Goal: Use online tool/utility: Utilize a website feature to perform a specific function

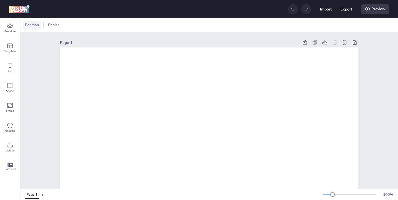
click at [36, 27] on span "Position" at bounding box center [32, 25] width 16 height 6
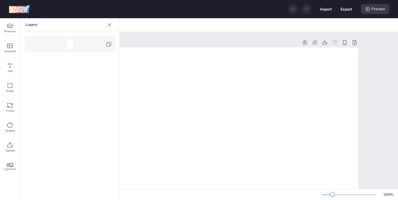
click at [108, 44] on icon at bounding box center [109, 44] width 7 height 7
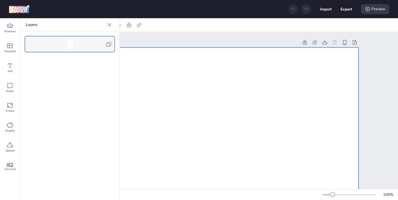
click at [108, 28] on div at bounding box center [109, 24] width 9 height 9
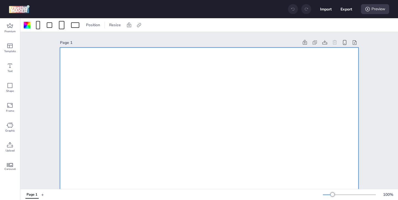
click at [27, 25] on div at bounding box center [27, 25] width 7 height 7
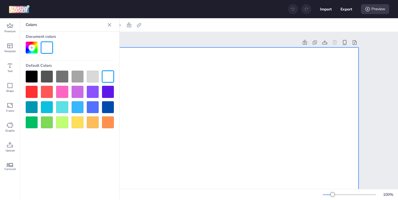
click at [32, 73] on div at bounding box center [32, 77] width 12 height 12
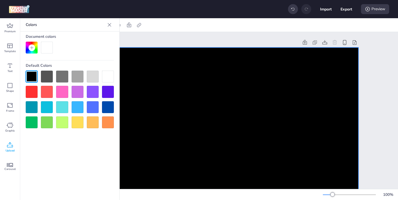
click at [9, 149] on span "Upload" at bounding box center [10, 151] width 9 height 4
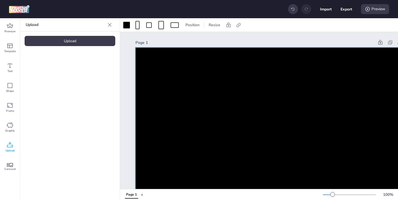
click at [91, 41] on div "Upload" at bounding box center [70, 41] width 91 height 10
click at [54, 88] on video at bounding box center [47, 77] width 44 height 22
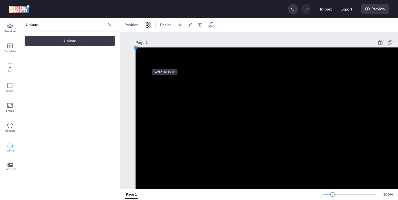
drag, startPoint x: 165, startPoint y: 101, endPoint x: 136, endPoint y: 59, distance: 51.2
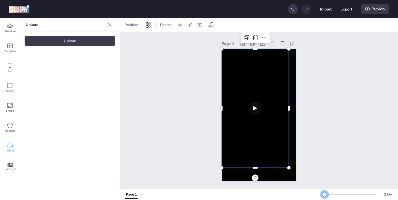
drag, startPoint x: 333, startPoint y: 195, endPoint x: 325, endPoint y: 195, distance: 8.3
click at [325, 195] on div at bounding box center [324, 195] width 4 height 4
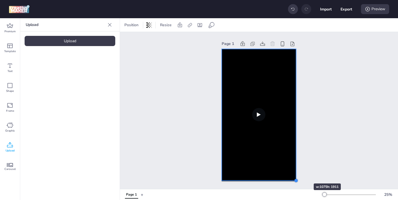
drag, startPoint x: 290, startPoint y: 169, endPoint x: 297, endPoint y: 174, distance: 8.9
click at [297, 174] on div "Page 1" at bounding box center [259, 110] width 106 height 155
click at [276, 134] on video at bounding box center [259, 115] width 74 height 132
click at [199, 25] on icon at bounding box center [200, 25] width 4 height 4
select select "contain"
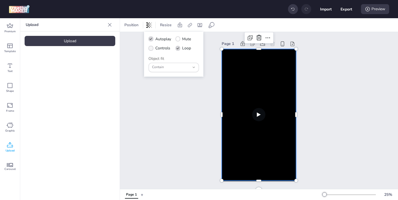
click at [152, 49] on icon at bounding box center [151, 48] width 4 height 3
click at [152, 49] on input "Controls" at bounding box center [150, 51] width 4 height 4
checkbox input "true"
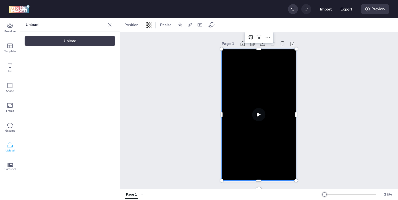
click at [239, 99] on video at bounding box center [259, 115] width 74 height 132
click at [187, 23] on icon at bounding box center [190, 25] width 6 height 6
click at [229, 49] on video at bounding box center [259, 115] width 74 height 132
click at [191, 26] on icon at bounding box center [190, 25] width 6 height 6
click at [136, 40] on label "Activate hyperlink" at bounding box center [150, 39] width 41 height 10
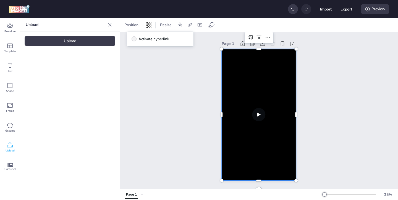
click at [135, 40] on input "Activate hyperlink" at bounding box center [133, 42] width 4 height 4
checkbox input "true"
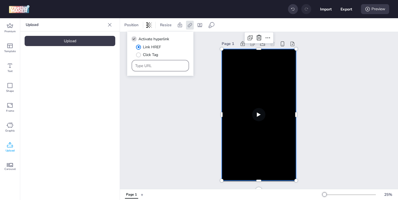
click at [167, 69] on div at bounding box center [160, 66] width 51 height 11
paste input "https://www.marlonbecerra.co/tratamientos-integrales-de-odontologia"
type input "https://www.marlonbecerra.co/tratamientos-integrales-de-odontologia"
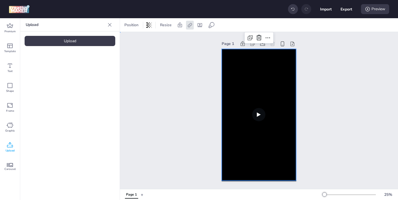
click at [197, 121] on div "Page 1" at bounding box center [259, 110] width 278 height 157
click at [247, 147] on video at bounding box center [259, 115] width 74 height 132
click at [190, 25] on icon at bounding box center [190, 25] width 6 height 6
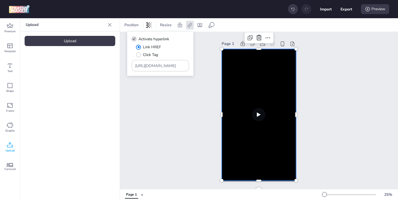
click at [207, 53] on div "Page 1" at bounding box center [259, 110] width 106 height 155
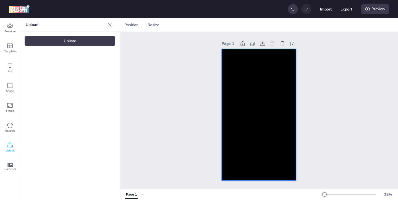
click at [227, 49] on video at bounding box center [259, 115] width 74 height 132
click at [189, 25] on icon at bounding box center [190, 25] width 4 height 4
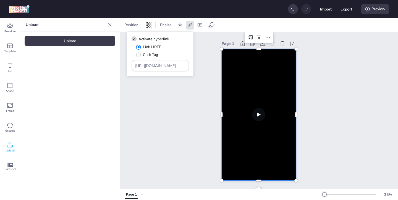
click at [209, 67] on div "Page 1" at bounding box center [259, 110] width 106 height 155
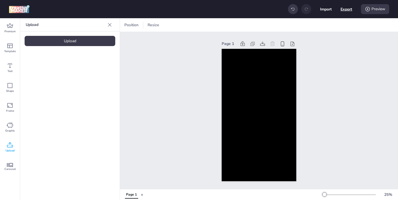
click at [348, 10] on button "Export" at bounding box center [347, 9] width 12 height 12
select select "html"
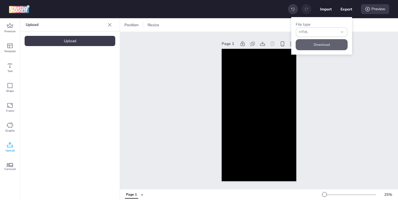
click at [327, 43] on button "Download" at bounding box center [322, 44] width 52 height 11
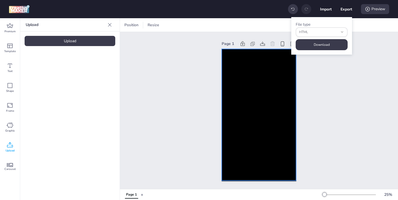
click at [252, 91] on video at bounding box center [259, 115] width 74 height 132
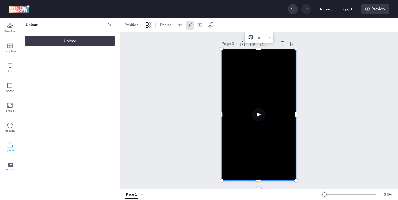
click at [53, 73] on video at bounding box center [47, 77] width 44 height 22
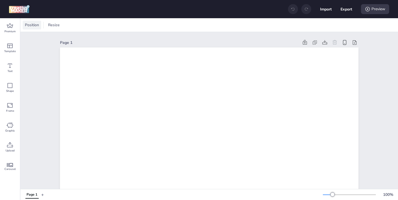
click at [33, 28] on span "Position" at bounding box center [32, 25] width 16 height 6
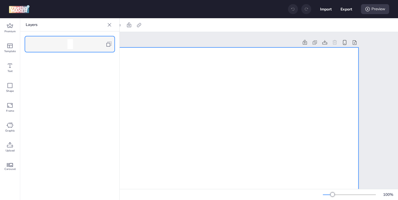
click at [110, 46] on icon at bounding box center [108, 44] width 5 height 5
click at [109, 27] on icon at bounding box center [110, 25] width 6 height 6
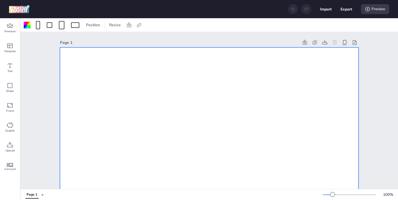
click at [27, 25] on div at bounding box center [27, 25] width 7 height 7
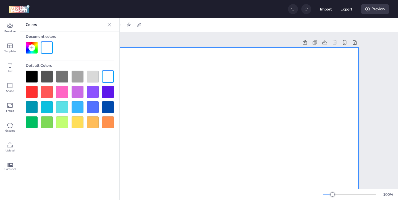
click at [37, 78] on div at bounding box center [32, 77] width 12 height 12
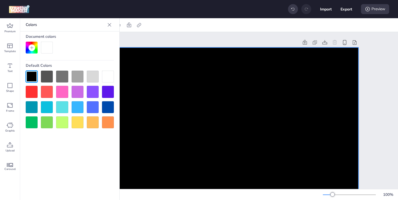
click at [165, 46] on div "Page 1" at bounding box center [209, 43] width 299 height 8
click at [108, 25] on icon at bounding box center [110, 25] width 6 height 6
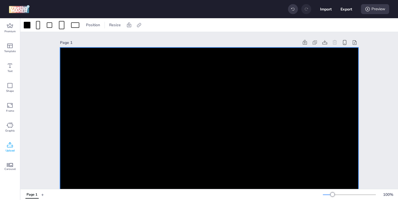
click at [11, 147] on icon at bounding box center [10, 144] width 6 height 5
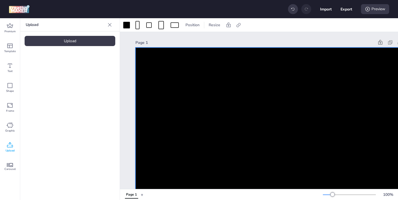
click at [78, 36] on div "Upload" at bounding box center [70, 41] width 91 height 10
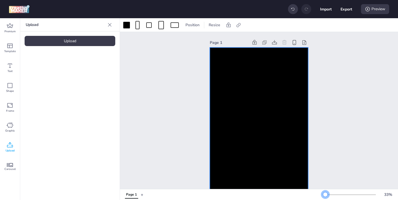
drag, startPoint x: 334, startPoint y: 194, endPoint x: 325, endPoint y: 195, distance: 8.3
click at [325, 195] on div at bounding box center [325, 195] width 4 height 4
click at [41, 69] on video at bounding box center [47, 77] width 44 height 22
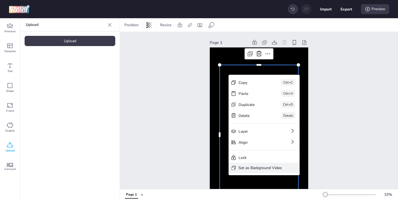
click at [248, 167] on div "Set as Background Video" at bounding box center [260, 168] width 43 height 6
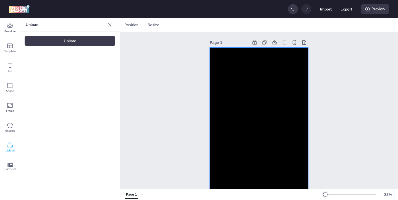
click at [227, 94] on video at bounding box center [259, 135] width 98 height 175
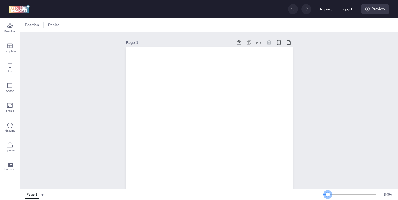
drag, startPoint x: 334, startPoint y: 195, endPoint x: 327, endPoint y: 194, distance: 6.6
click at [327, 194] on div at bounding box center [328, 195] width 4 height 4
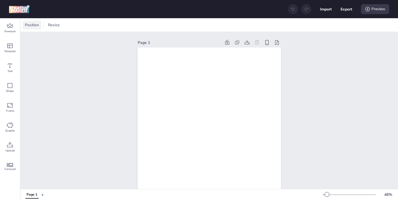
click at [34, 26] on span "Position" at bounding box center [32, 25] width 16 height 6
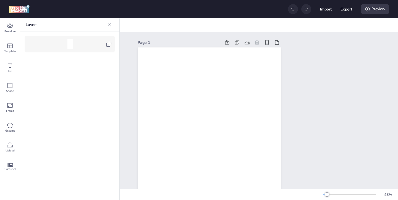
click at [108, 47] on icon at bounding box center [109, 44] width 7 height 7
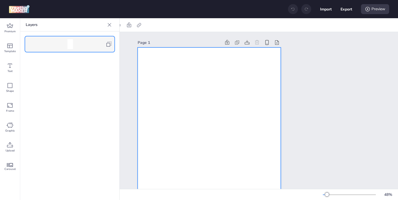
click at [109, 27] on icon at bounding box center [110, 25] width 6 height 6
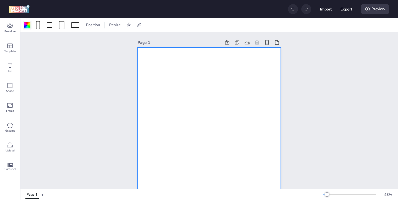
click at [27, 22] on div at bounding box center [27, 25] width 7 height 7
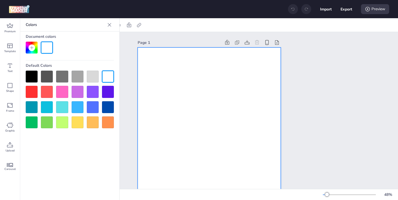
click at [29, 78] on div at bounding box center [32, 77] width 12 height 12
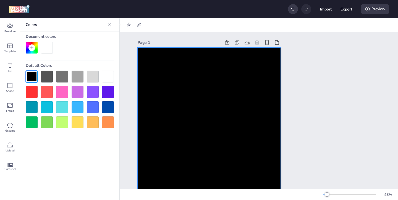
click at [135, 122] on div "Page 1" at bounding box center [209, 170] width 174 height 277
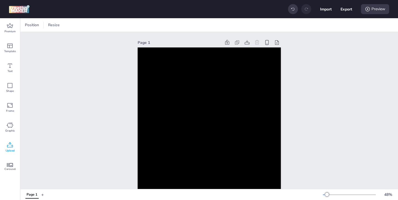
click at [12, 145] on icon at bounding box center [10, 145] width 7 height 7
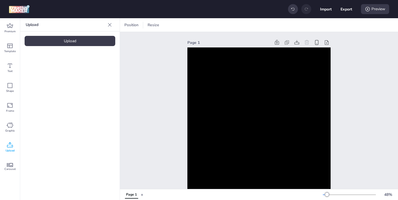
click at [96, 39] on div "Upload" at bounding box center [70, 41] width 91 height 10
click at [54, 83] on video at bounding box center [47, 77] width 44 height 22
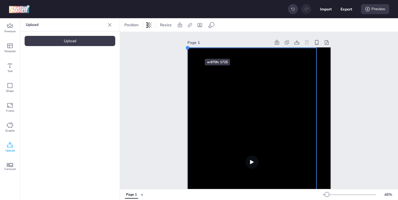
drag, startPoint x: 202, startPoint y: 74, endPoint x: 188, endPoint y: 49, distance: 28.6
click at [188, 49] on div at bounding box center [188, 48] width 4 height 4
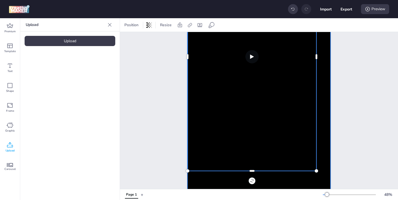
scroll to position [119, 0]
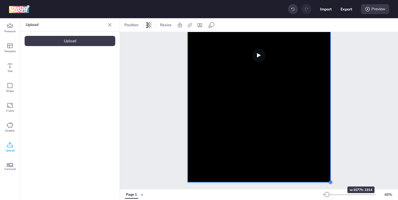
drag, startPoint x: 317, startPoint y: 158, endPoint x: 331, endPoint y: 177, distance: 23.7
click at [331, 177] on div "Page 1" at bounding box center [259, 51] width 174 height 277
click at [339, 177] on div "Page 1" at bounding box center [259, 51] width 174 height 277
click at [302, 143] on video at bounding box center [259, 55] width 143 height 254
click at [200, 24] on icon at bounding box center [200, 25] width 4 height 4
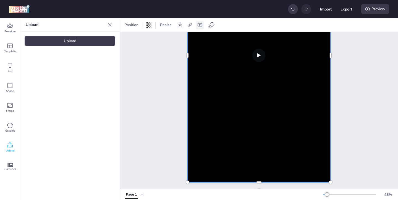
select select "contain"
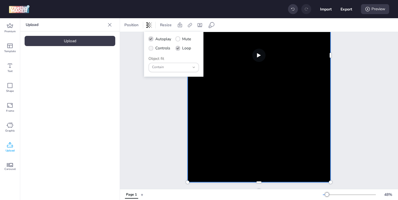
click at [153, 48] on icon at bounding box center [151, 48] width 4 height 3
click at [152, 49] on input "Controls" at bounding box center [150, 51] width 4 height 4
checkbox input "true"
click at [250, 102] on video at bounding box center [259, 55] width 143 height 254
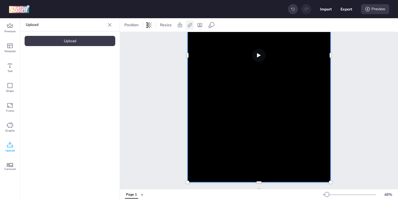
click at [191, 25] on icon at bounding box center [190, 25] width 6 height 6
click at [158, 39] on span "Activate hyperlink" at bounding box center [154, 39] width 31 height 6
click at [135, 40] on input "Activate hyperlink" at bounding box center [133, 42] width 4 height 4
checkbox input "true"
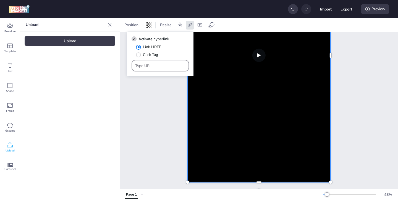
click at [163, 66] on input "Type URL" at bounding box center [160, 66] width 51 height 6
paste input "https://www.marlonbecerra.co/tratamientos-integrales-de-odontologia"
type input "https://www.marlonbecerra.co/tratamientos-integrales-de-odontologia"
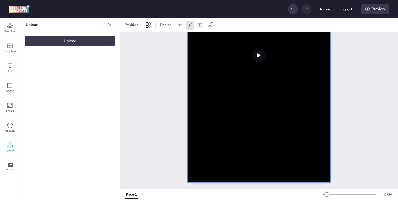
click at [166, 94] on div "Page 1" at bounding box center [259, 51] width 278 height 277
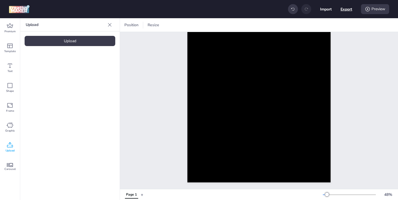
click at [348, 11] on button "Export" at bounding box center [347, 9] width 12 height 12
select select "html"
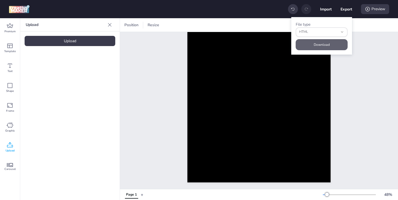
click at [332, 44] on button "Download" at bounding box center [322, 44] width 52 height 11
